Goal: Task Accomplishment & Management: Manage account settings

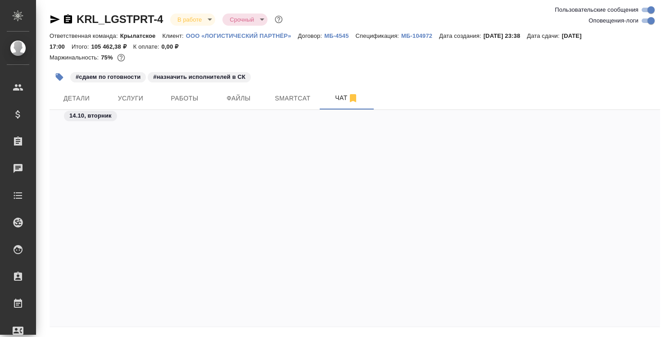
scroll to position [10054, 0]
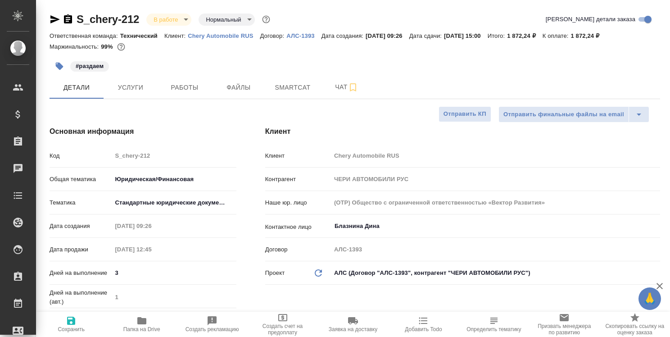
select select "RU"
click at [291, 86] on span "Smartcat" at bounding box center [292, 87] width 43 height 11
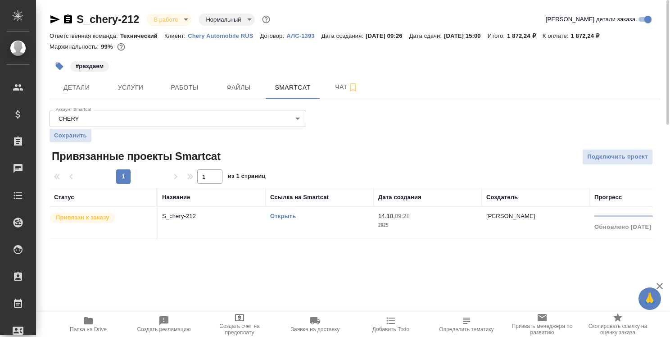
click at [281, 214] on link "Открыть" at bounding box center [283, 216] width 26 height 7
click at [284, 216] on link "Открыть" at bounding box center [283, 216] width 26 height 7
click at [277, 216] on link "Открыть" at bounding box center [283, 216] width 26 height 7
click at [286, 216] on link "Открыть" at bounding box center [283, 216] width 26 height 7
click at [87, 322] on icon "button" at bounding box center [88, 320] width 9 height 7
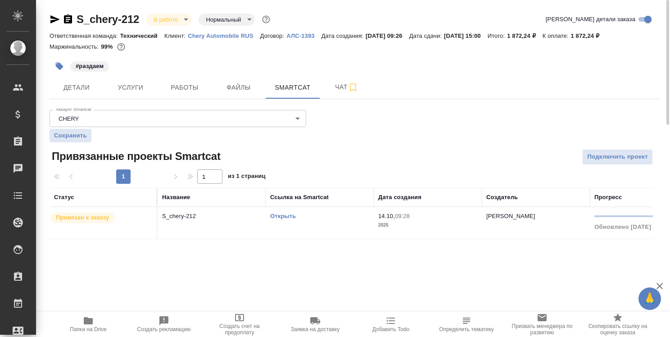
click at [281, 216] on link "Открыть" at bounding box center [283, 216] width 26 height 7
click at [292, 216] on link "Открыть" at bounding box center [283, 216] width 26 height 7
click at [81, 88] on span "Детали" at bounding box center [76, 87] width 43 height 11
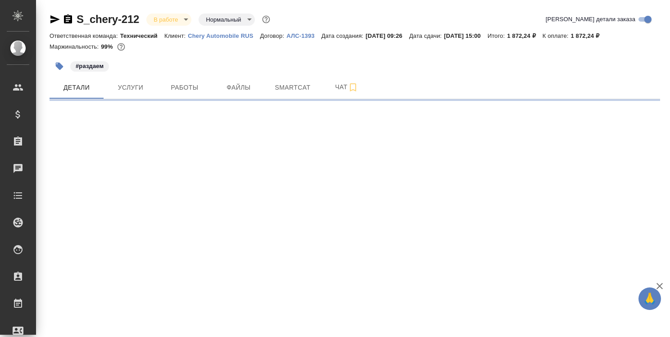
select select "RU"
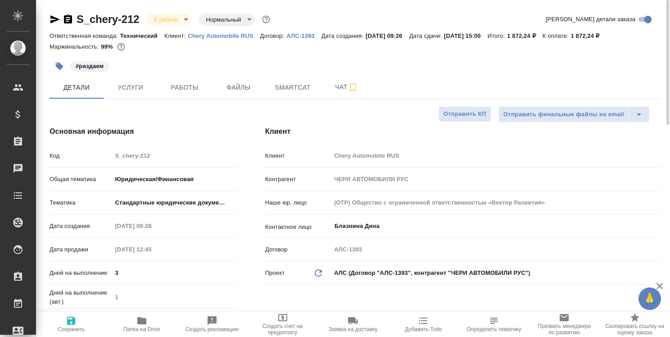
type textarea "x"
type input "[PERSON_NAME]"
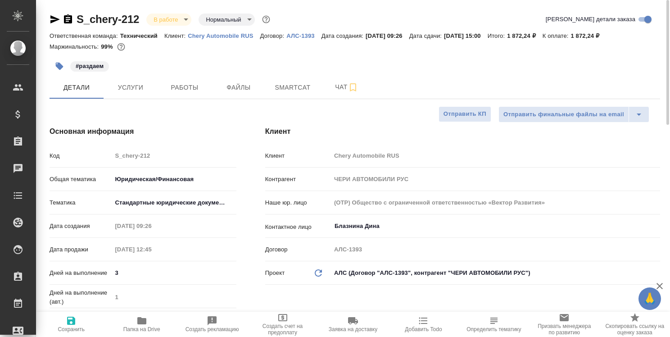
click at [143, 319] on icon "button" at bounding box center [141, 320] width 9 height 7
type textarea "x"
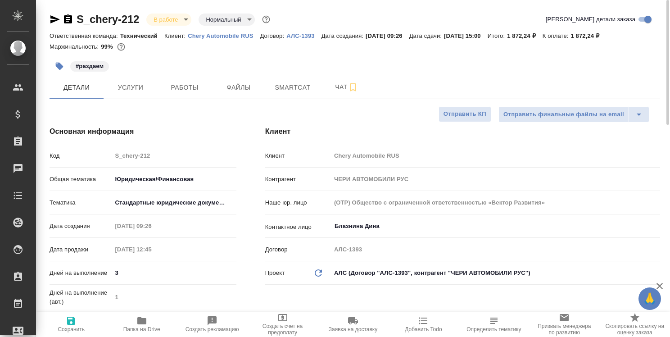
type textarea "x"
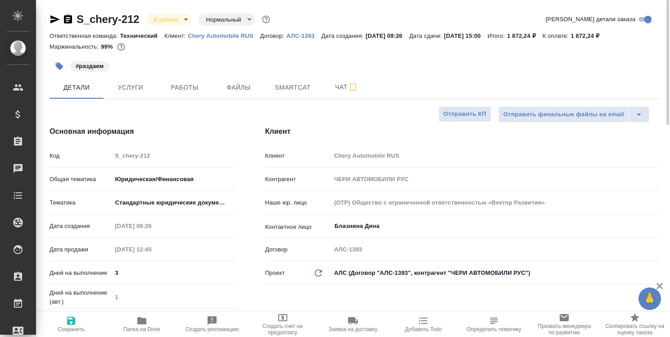
type textarea "x"
click at [70, 22] on icon "button" at bounding box center [68, 18] width 8 height 9
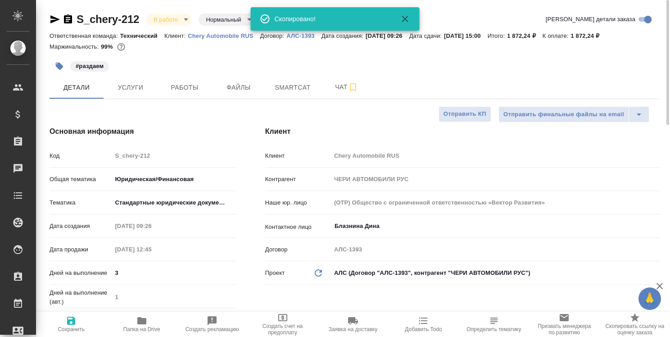
type textarea "x"
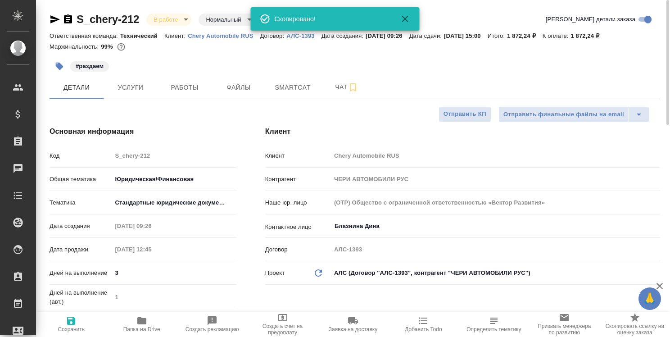
type textarea "x"
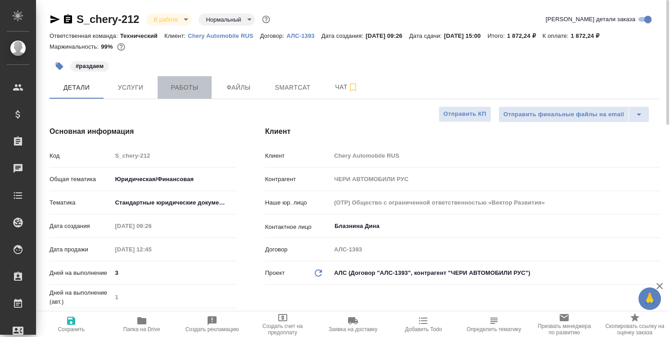
click at [194, 83] on span "Работы" at bounding box center [184, 87] width 43 height 11
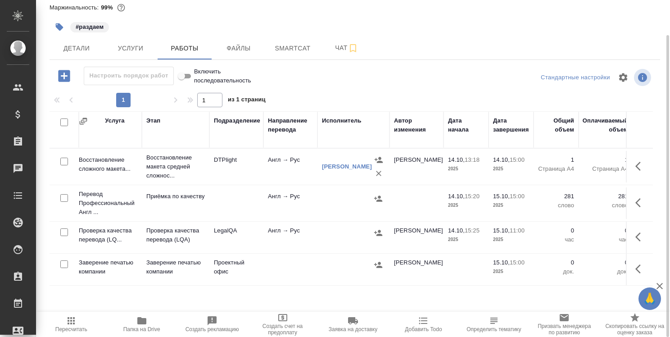
scroll to position [0, 114]
click at [636, 233] on icon "button" at bounding box center [641, 237] width 11 height 11
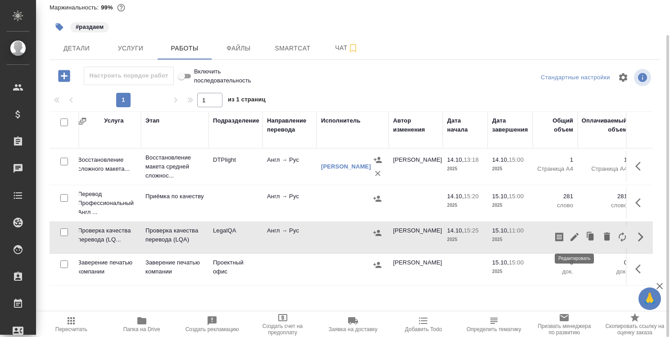
click at [575, 233] on icon "button" at bounding box center [574, 237] width 11 height 11
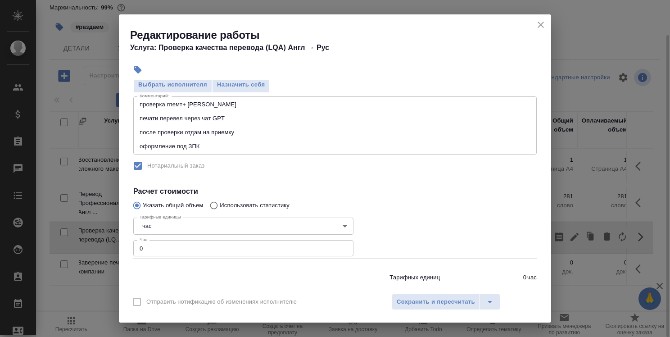
scroll to position [135, 0]
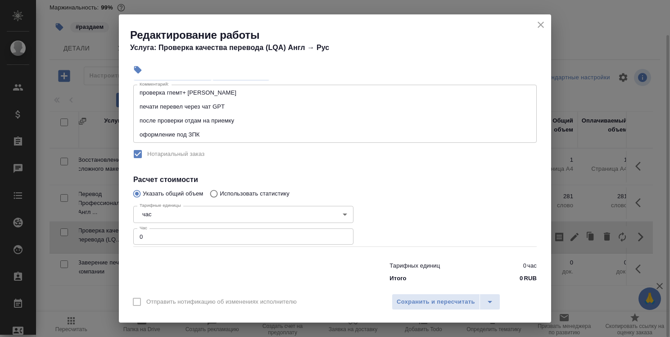
click at [205, 241] on input "0" at bounding box center [243, 236] width 220 height 16
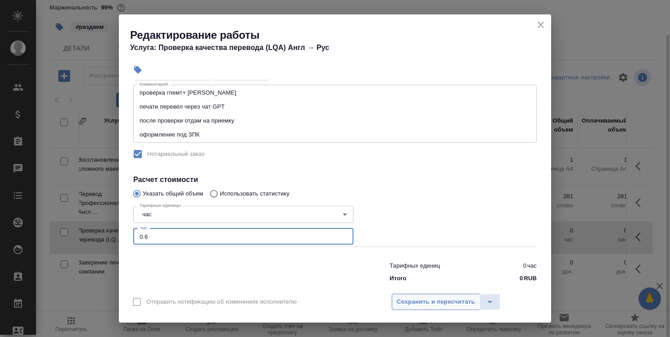
type input "0.6"
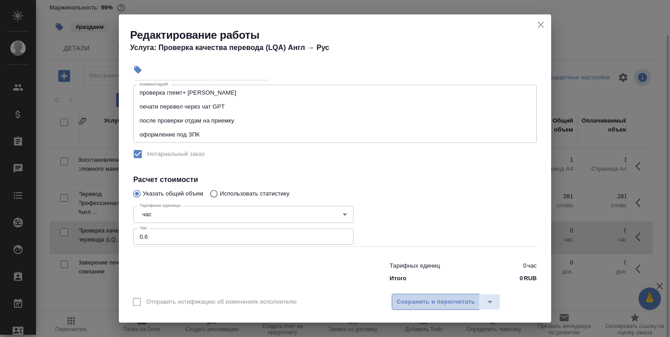
click at [430, 305] on span "Сохранить и пересчитать" at bounding box center [436, 302] width 78 height 10
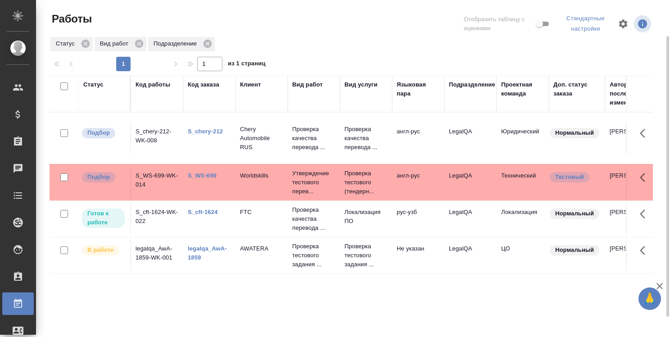
scroll to position [20, 0]
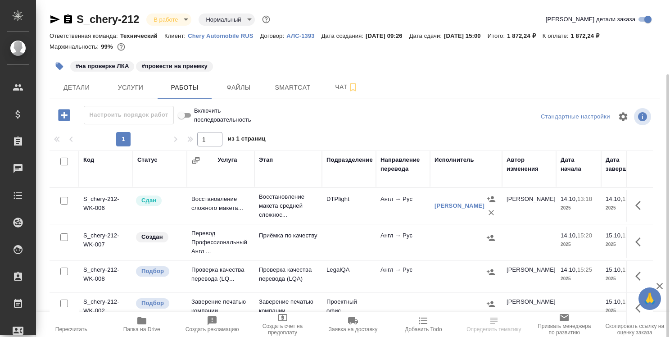
scroll to position [39, 0]
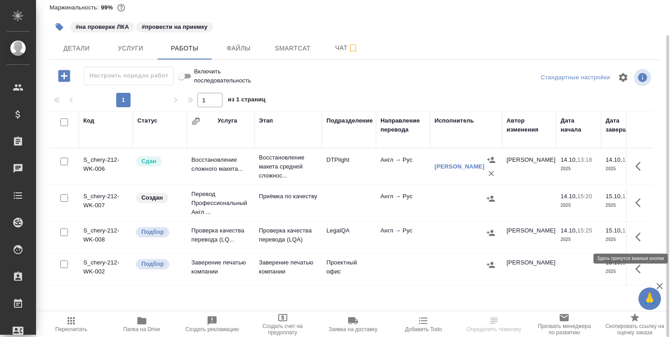
click at [634, 235] on button "button" at bounding box center [641, 237] width 22 height 22
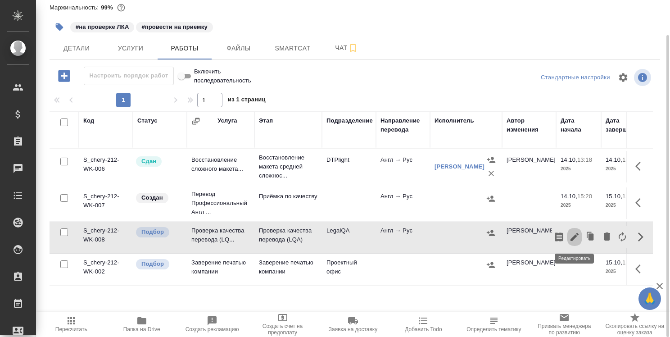
click at [575, 236] on icon "button" at bounding box center [575, 237] width 8 height 8
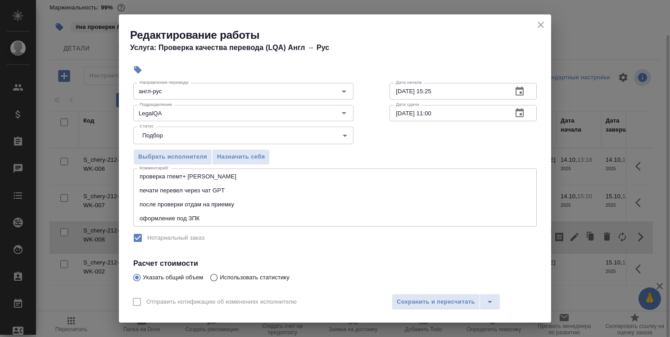
scroll to position [90, 0]
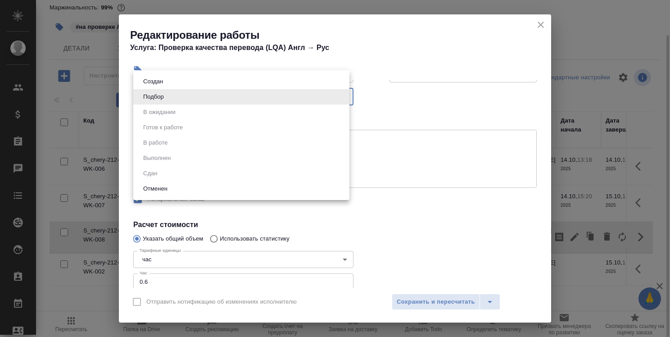
click at [341, 98] on body "🙏 .cls-1 fill:#fff; AWATERA Strelnikova Olga Клиенты Спецификации Заказы 0 Чаты…" at bounding box center [335, 168] width 670 height 337
click at [405, 163] on div at bounding box center [335, 168] width 670 height 337
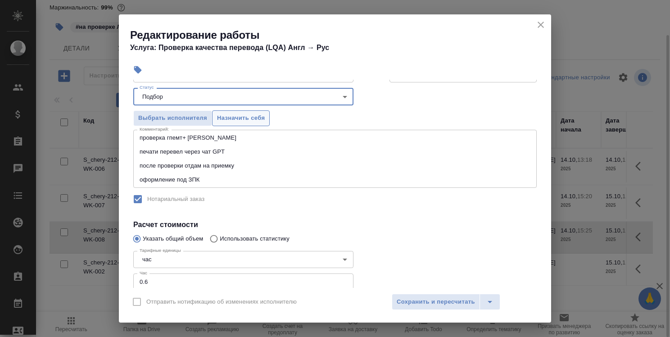
click at [245, 119] on span "Назначить себя" at bounding box center [241, 118] width 48 height 10
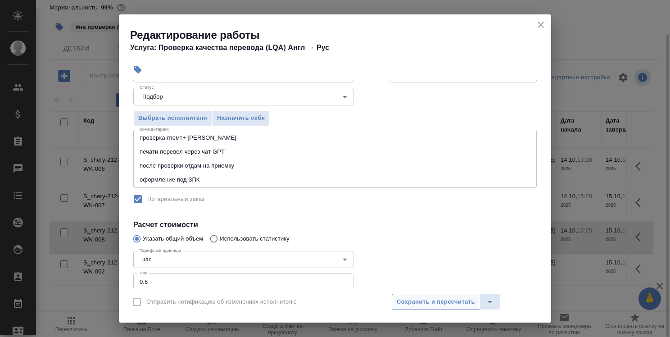
click at [425, 300] on span "Сохранить и пересчитать" at bounding box center [436, 302] width 78 height 10
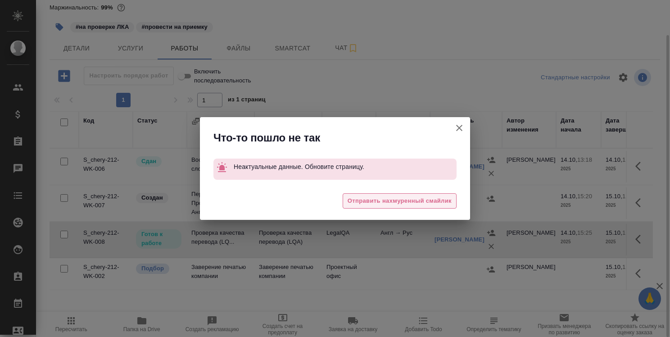
click at [400, 200] on span "Отправить нахмуренный смайлик" at bounding box center [400, 201] width 104 height 10
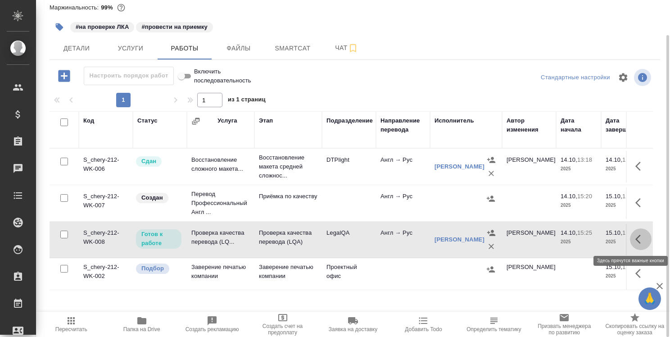
click at [639, 237] on icon "button" at bounding box center [641, 239] width 11 height 11
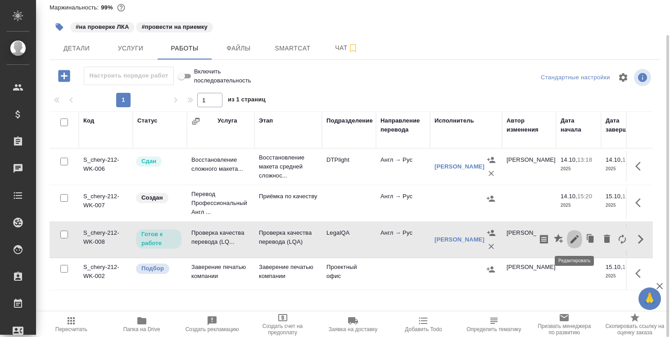
click at [576, 239] on icon "button" at bounding box center [575, 239] width 8 height 8
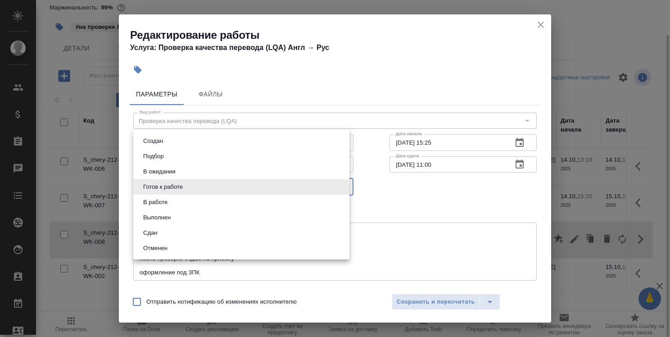
click at [285, 185] on body "🙏 .cls-1 fill:#fff; AWATERA Strelnikova Olga Клиенты Спецификации Заказы 0 Чаты…" at bounding box center [335, 168] width 670 height 337
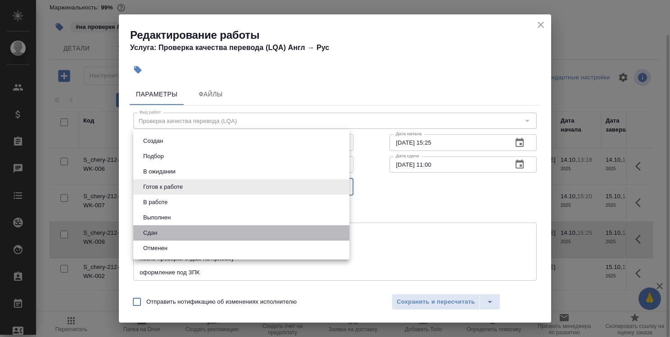
click at [277, 230] on li "Сдан" at bounding box center [241, 232] width 216 height 15
type input "closed"
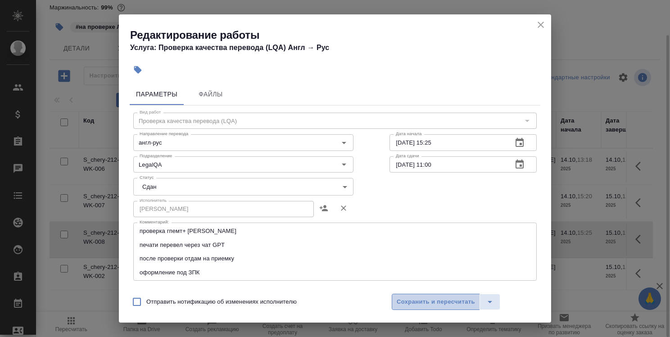
click at [441, 299] on span "Сохранить и пересчитать" at bounding box center [436, 302] width 78 height 10
